Goal: Task Accomplishment & Management: Manage account settings

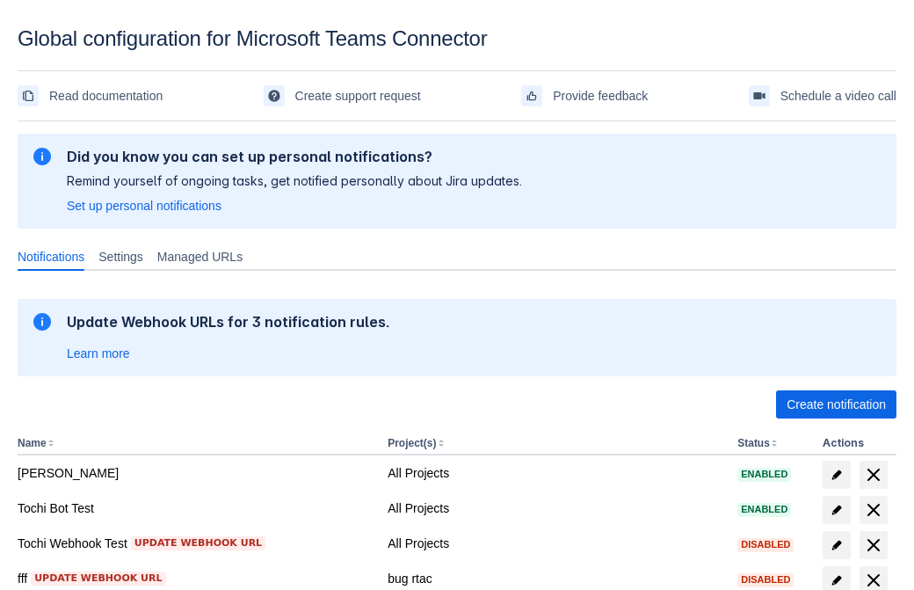
click at [836, 404] on span "Create notification" at bounding box center [836, 404] width 99 height 28
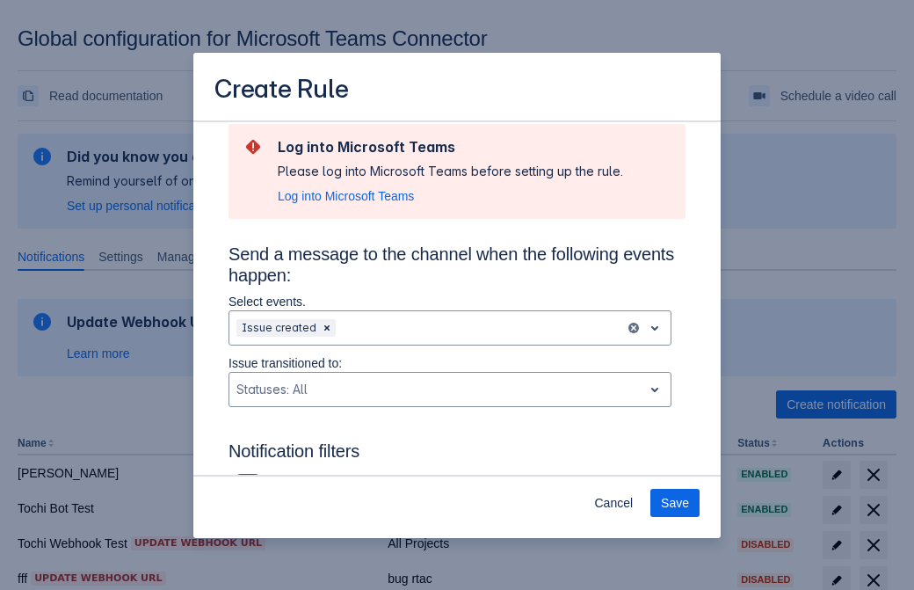
type input "RuleName-35780New Rule (41)"
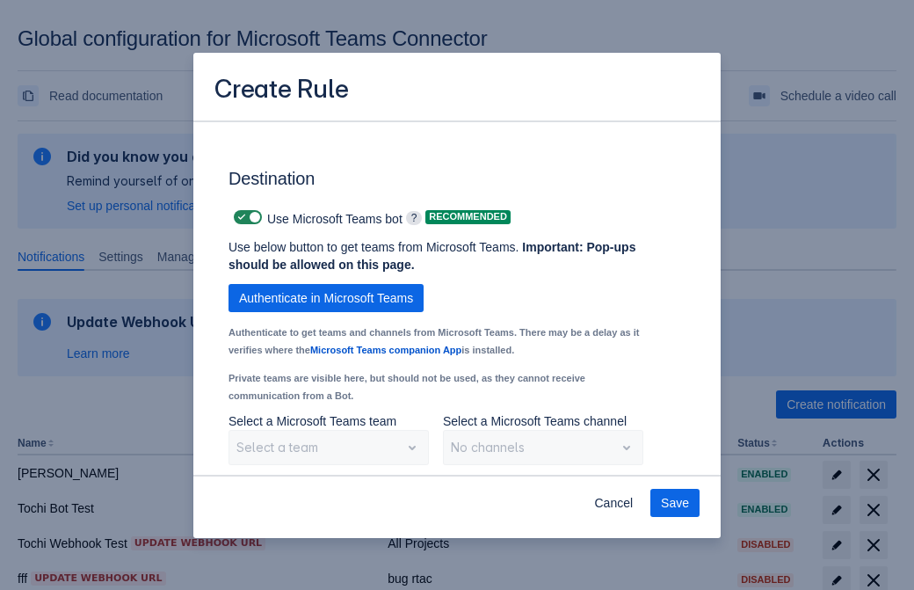
scroll to position [1458, 0]
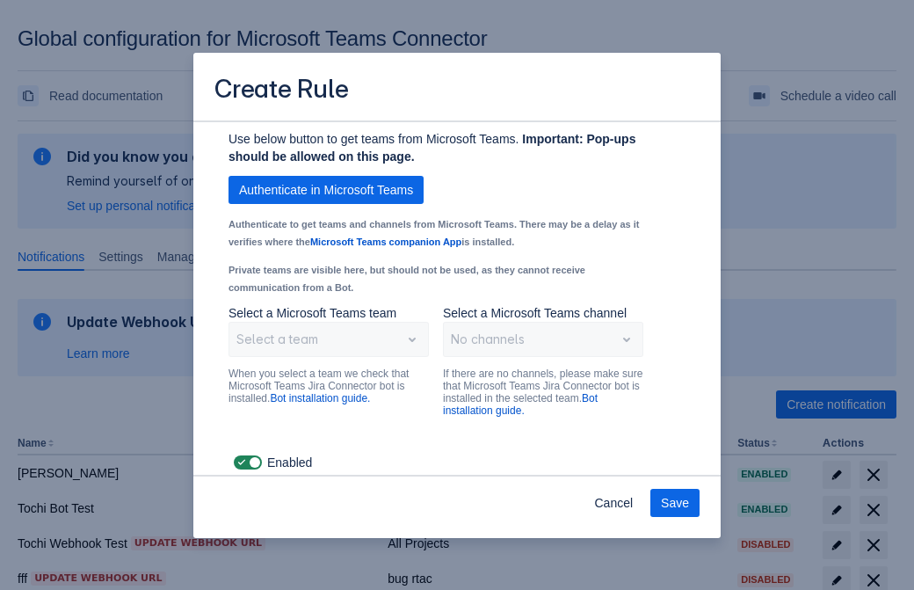
click at [326, 190] on span "Authenticate in Microsoft Teams" at bounding box center [326, 190] width 174 height 28
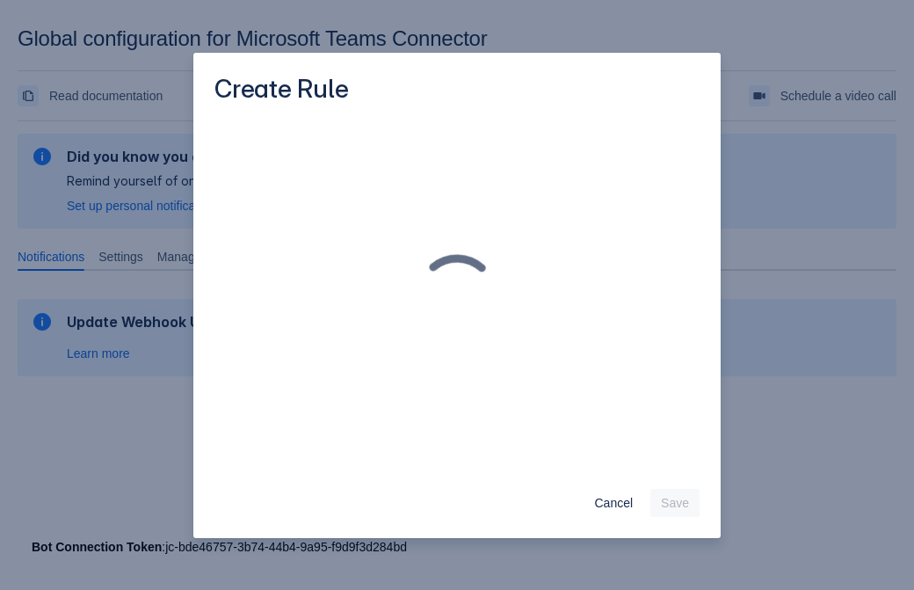
scroll to position [0, 0]
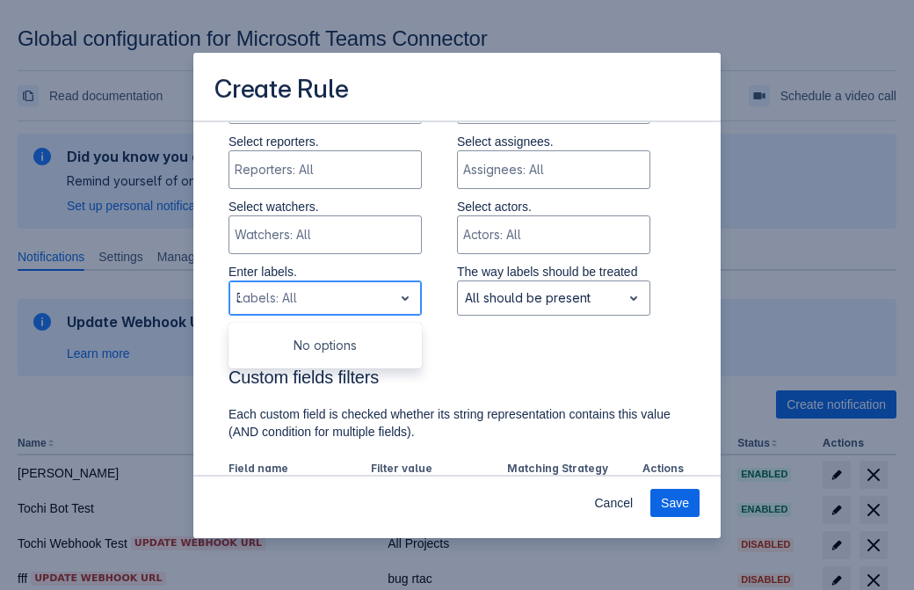
type input "35780_label"
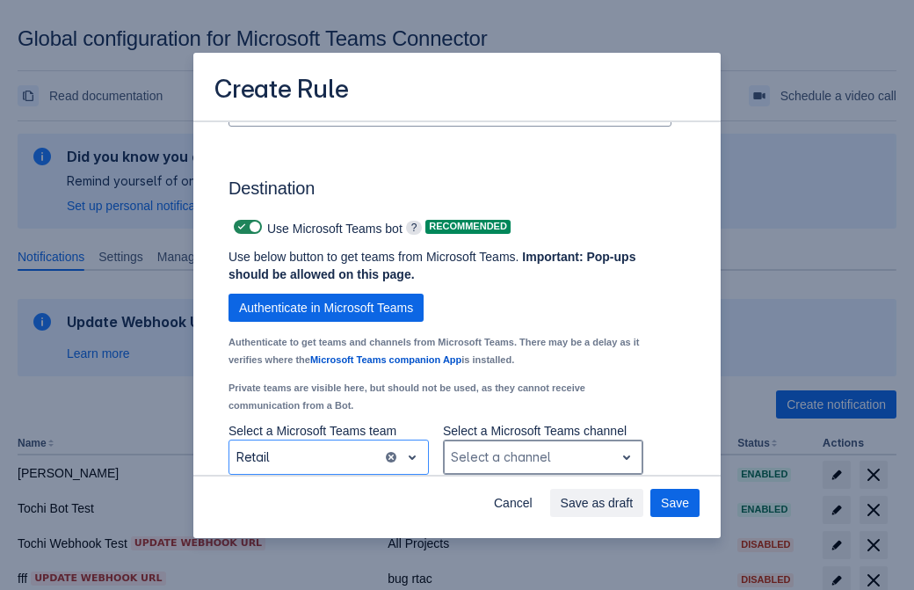
click at [542, 457] on div "Scrollable content" at bounding box center [529, 456] width 156 height 21
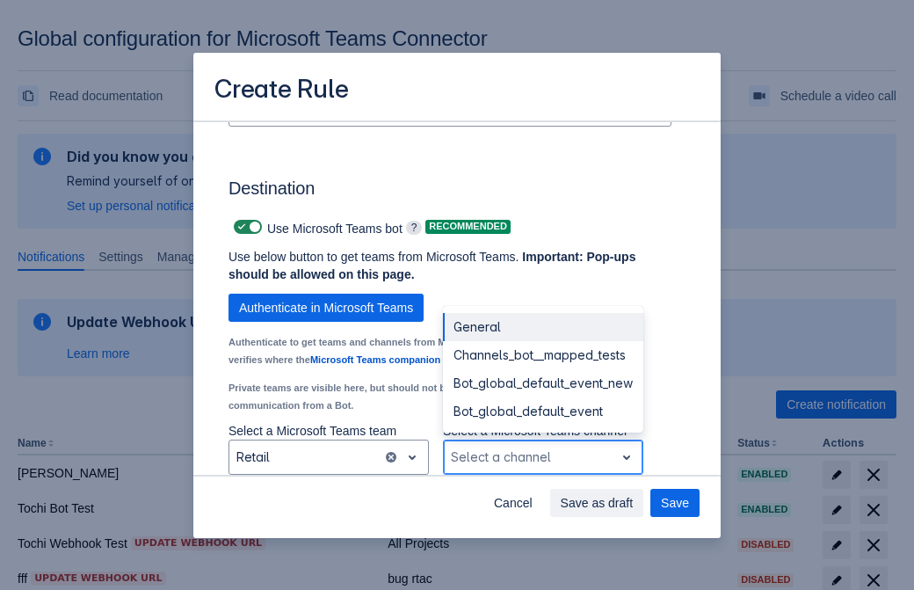
click at [542, 411] on div "Bot_global_default_event" at bounding box center [543, 411] width 200 height 28
click at [634, 503] on span "Save as draft" at bounding box center [597, 503] width 73 height 28
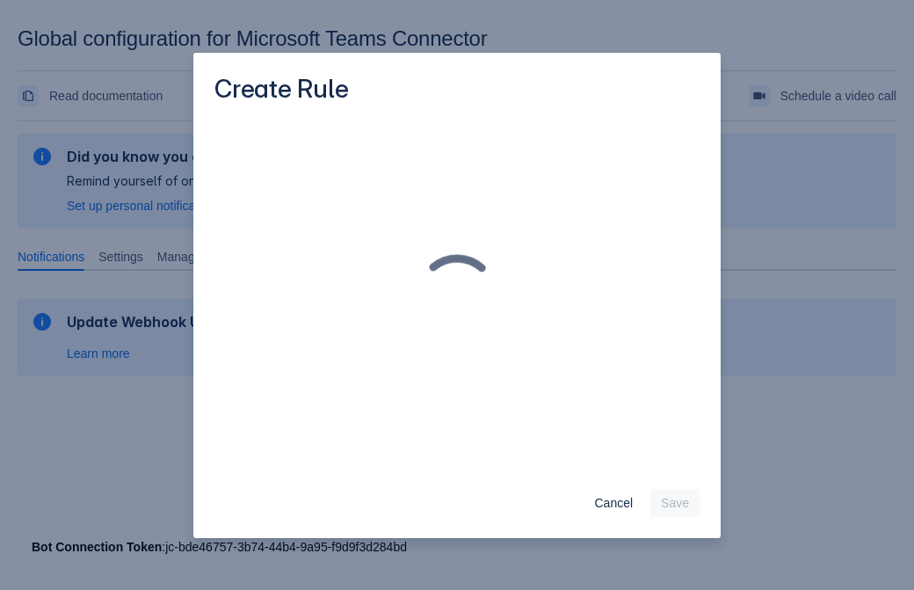
scroll to position [0, 0]
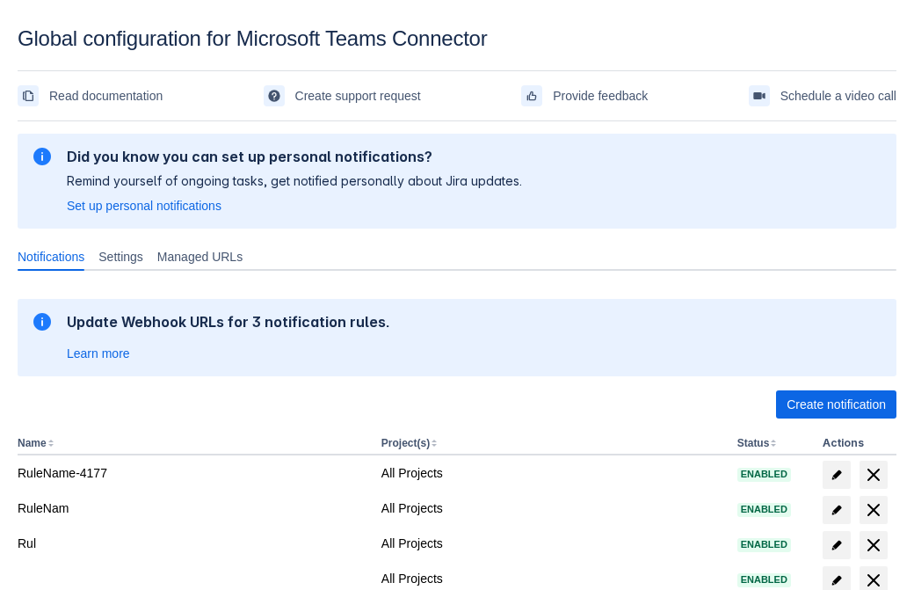
scroll to position [363, 0]
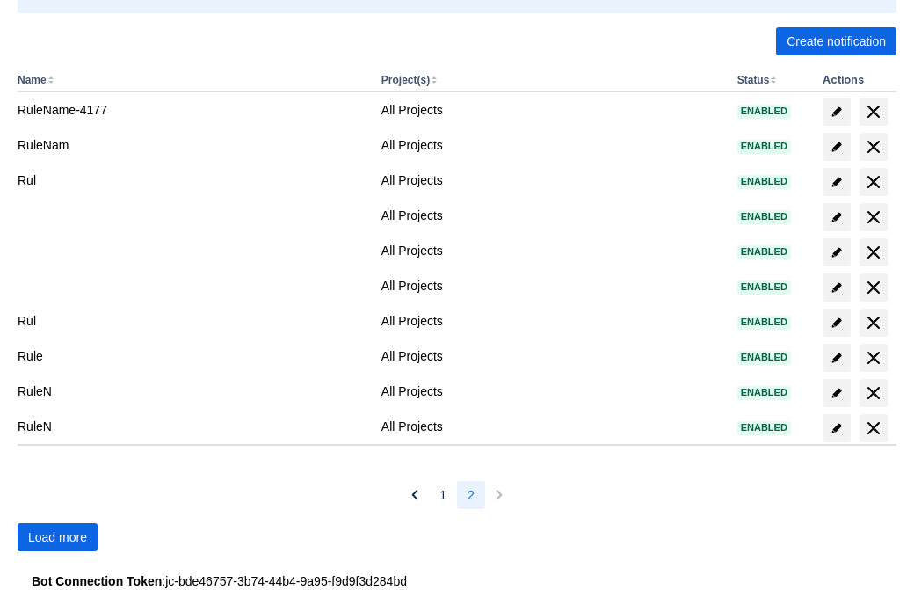
click at [57, 537] on span "Load more" at bounding box center [57, 537] width 59 height 28
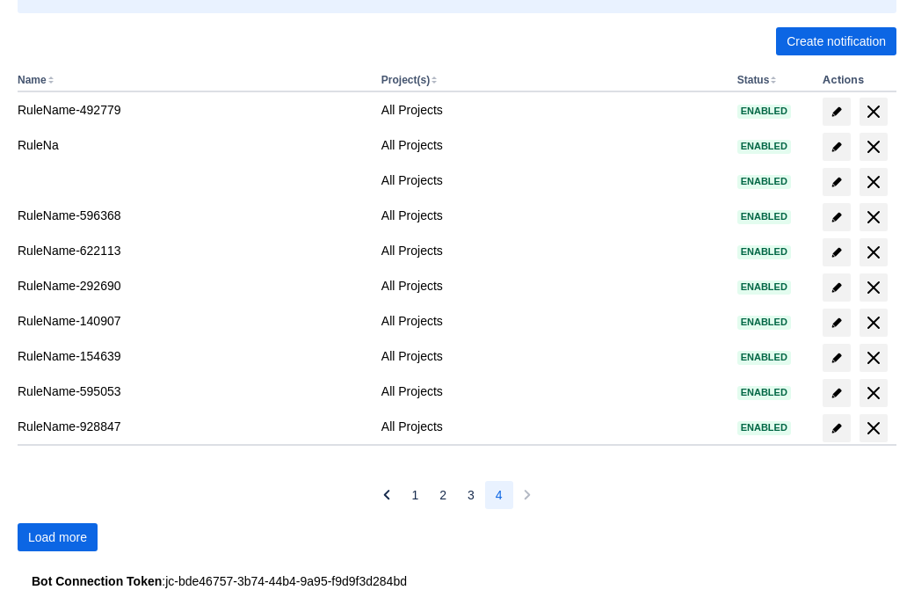
click at [57, 537] on span "Load more" at bounding box center [57, 537] width 59 height 28
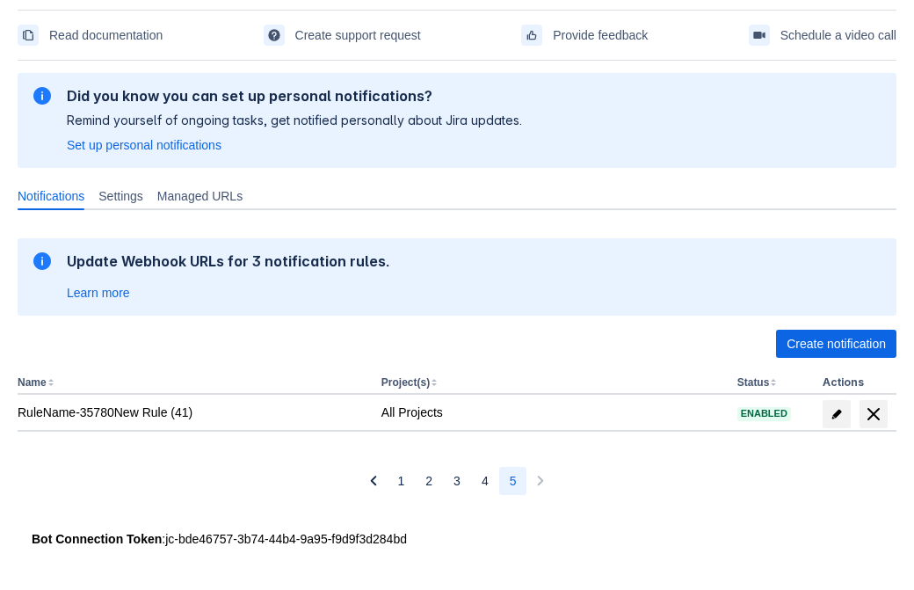
scroll to position [61, 0]
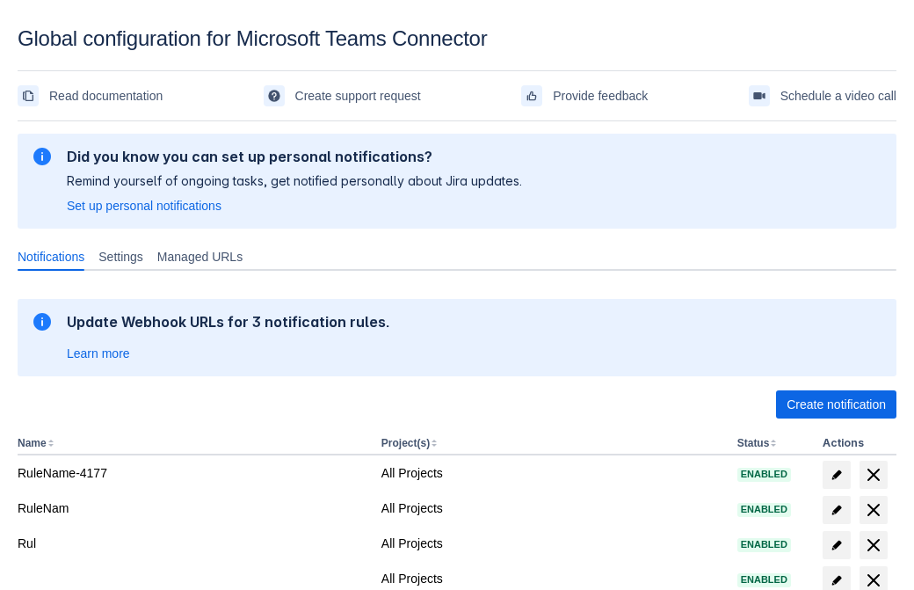
scroll to position [363, 0]
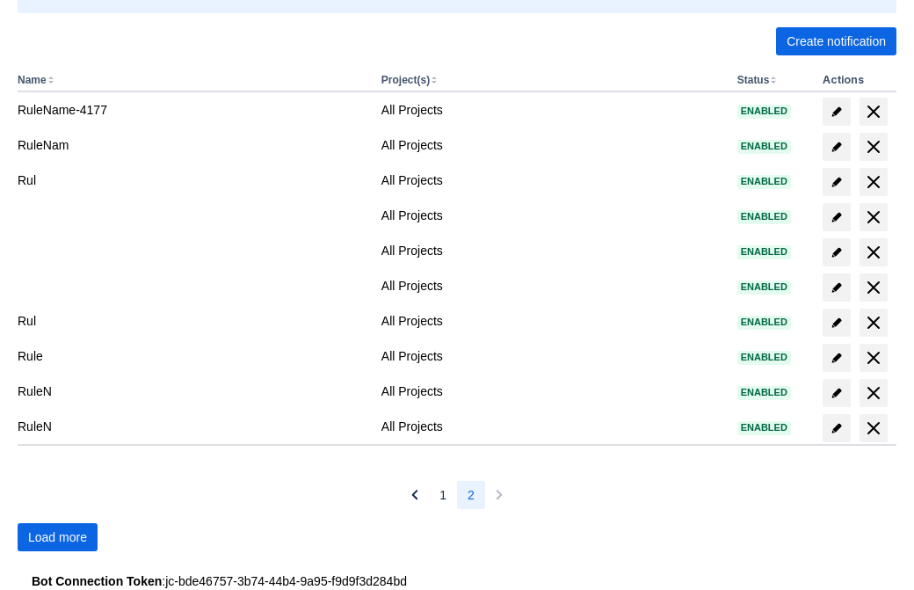
click at [57, 537] on span "Load more" at bounding box center [57, 537] width 59 height 28
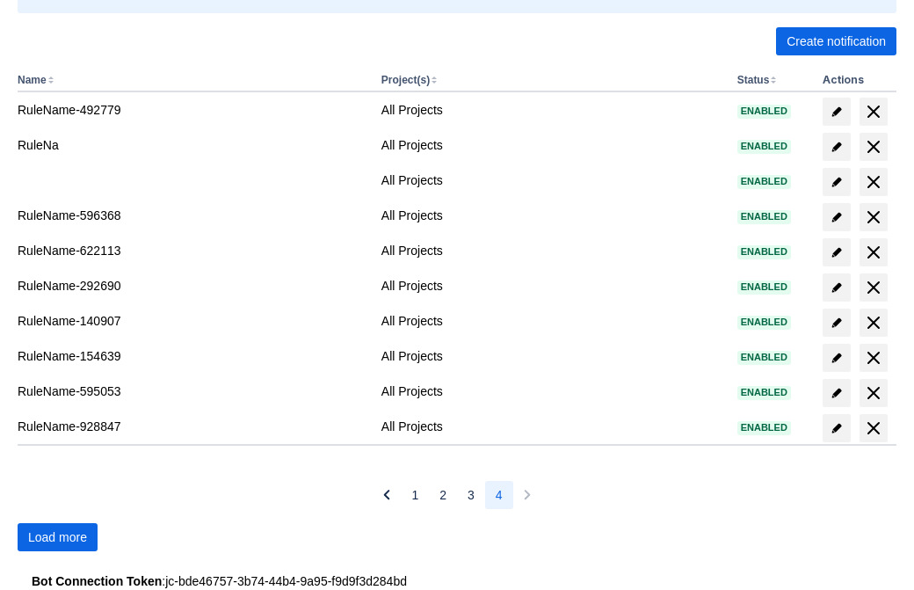
click at [57, 537] on span "Load more" at bounding box center [57, 537] width 59 height 28
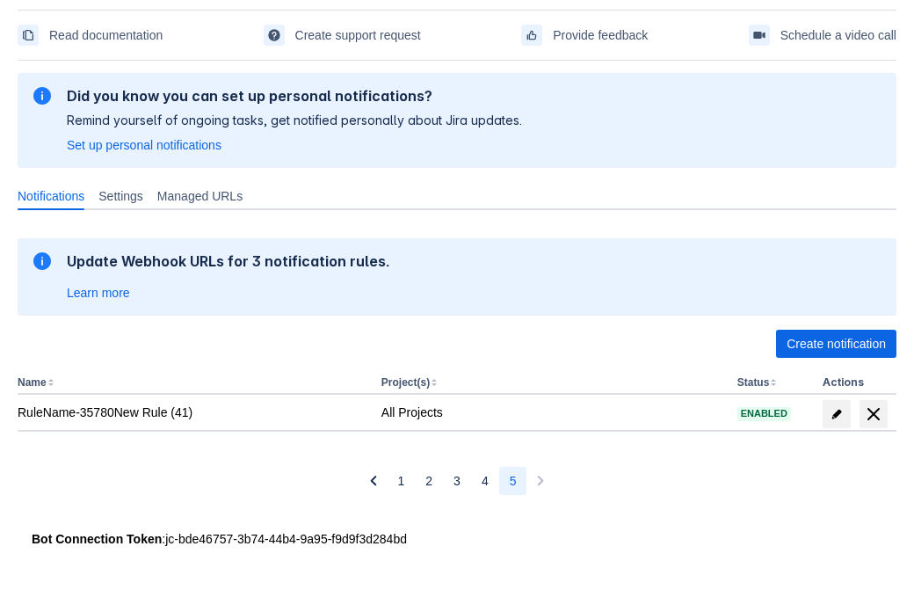
scroll to position [61, 0]
click at [873, 414] on span "delete" at bounding box center [873, 413] width 21 height 21
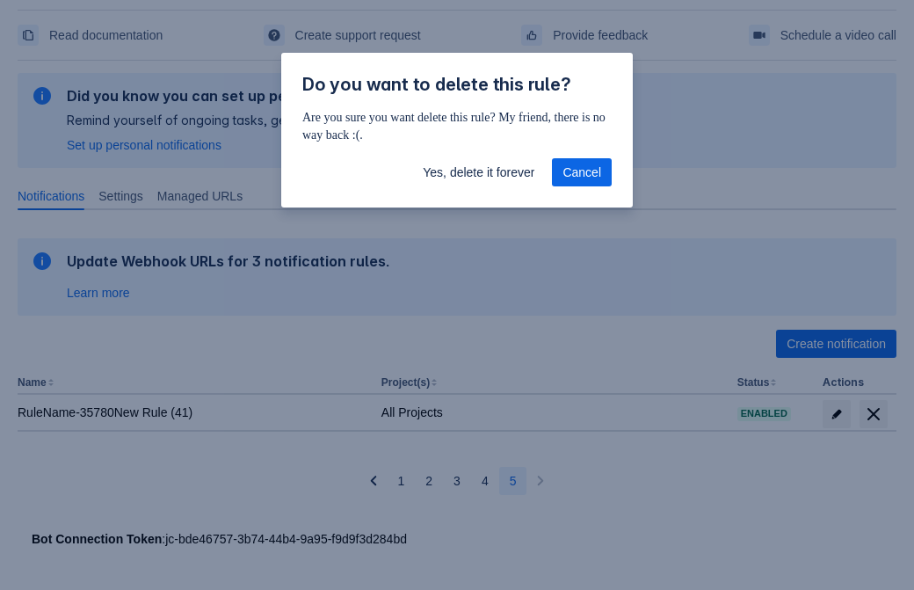
click at [478, 172] on span "Yes, delete it forever" at bounding box center [479, 172] width 112 height 28
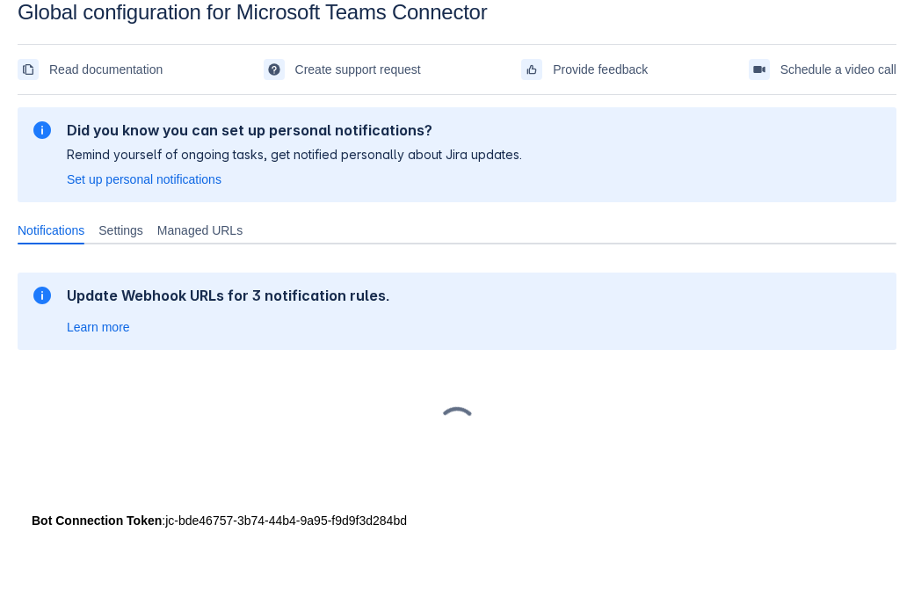
scroll to position [26, 0]
